Goal: Transaction & Acquisition: Download file/media

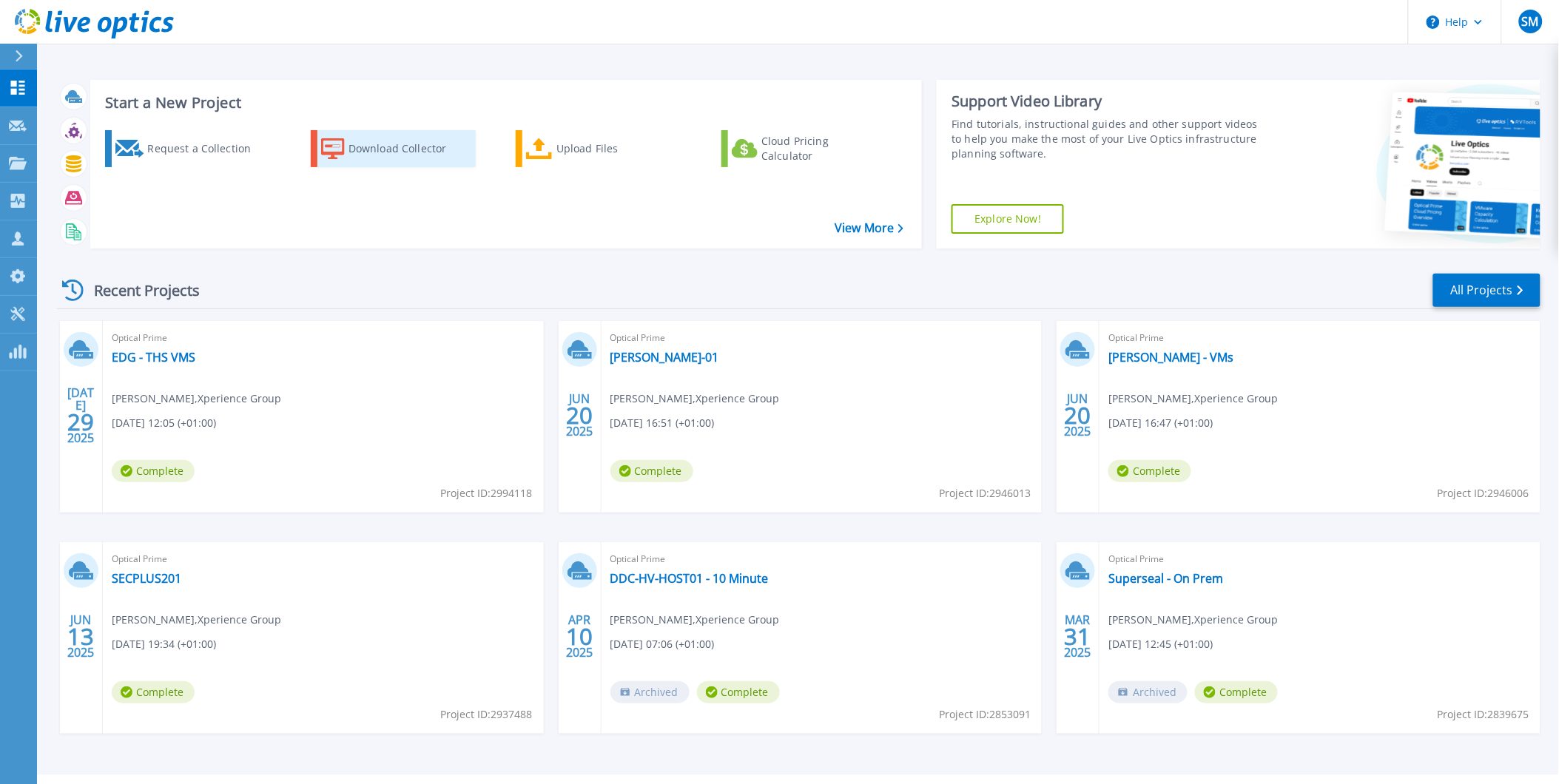
click at [388, 135] on div "Download Collector" at bounding box center [407, 148] width 119 height 30
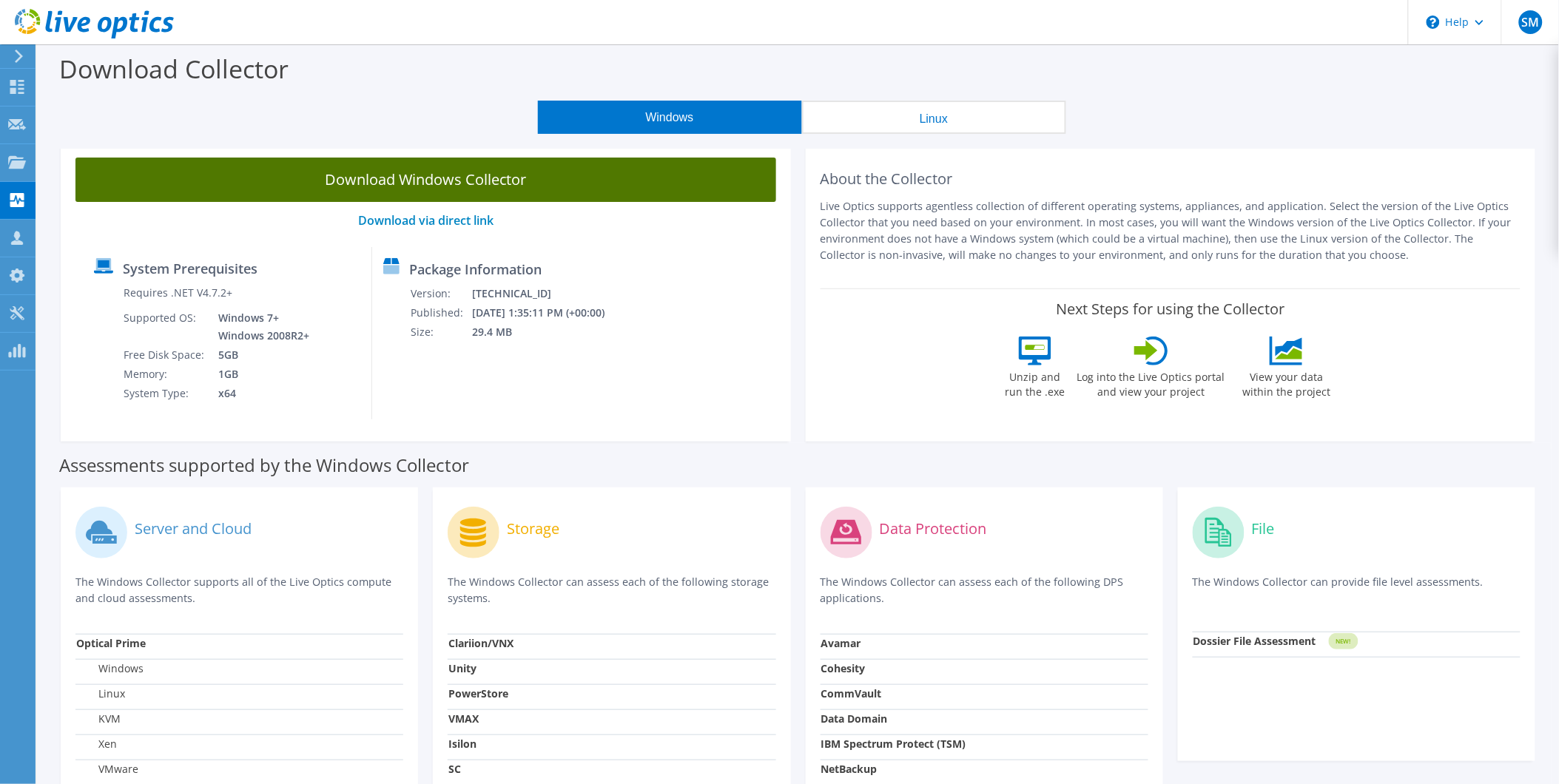
click at [518, 179] on link "Download Windows Collector" at bounding box center [426, 180] width 701 height 44
